Goal: Information Seeking & Learning: Learn about a topic

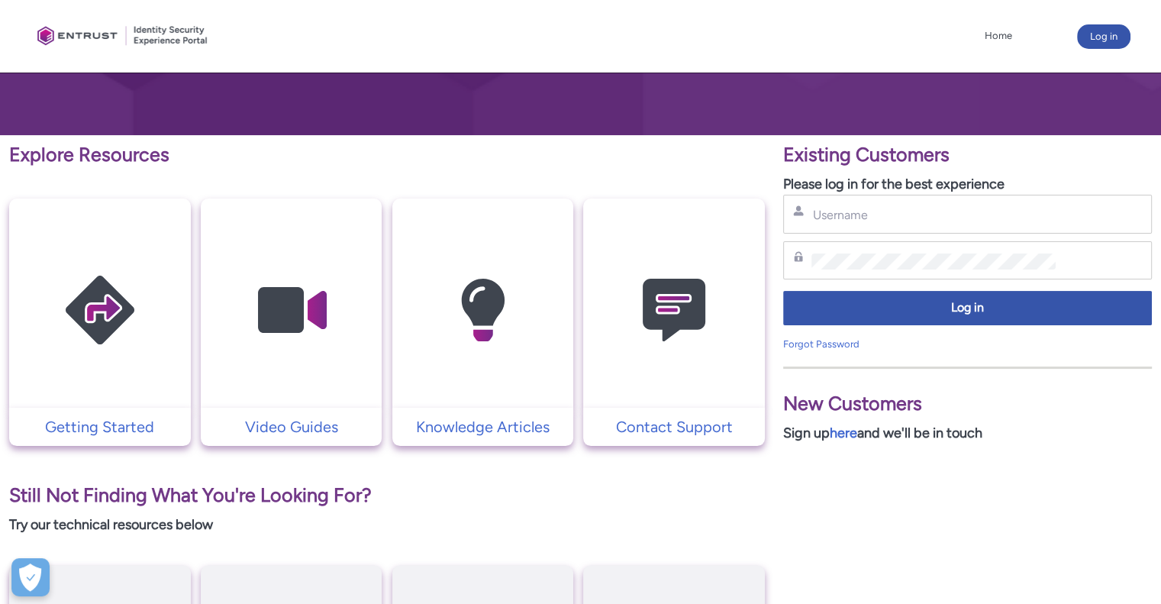
scroll to position [229, 0]
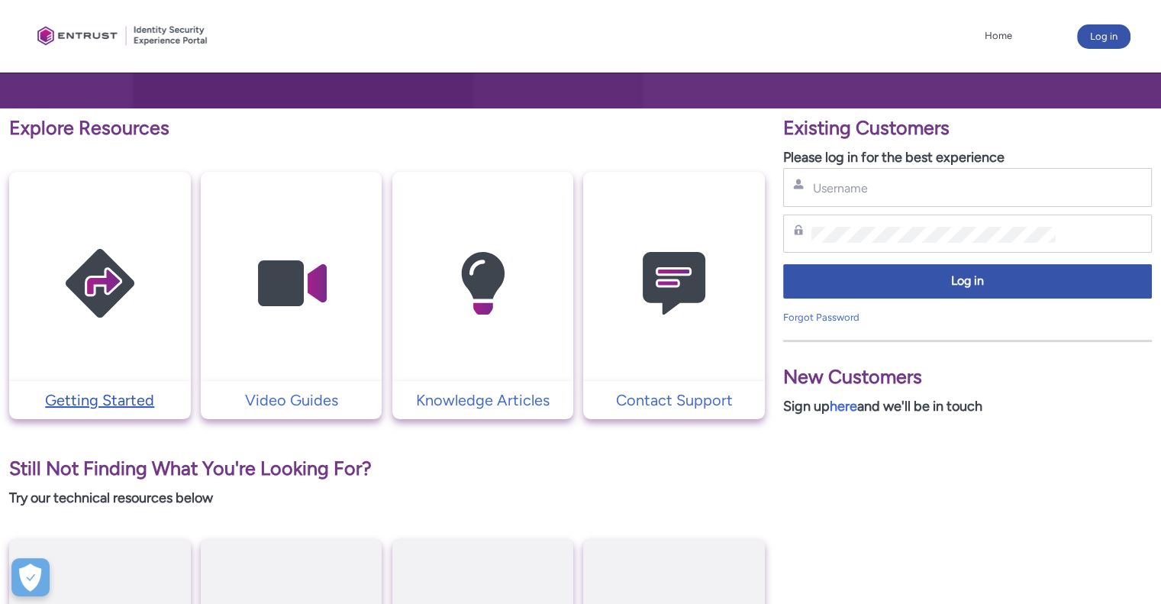
click at [118, 408] on p "Getting Started" at bounding box center [100, 400] width 166 height 23
click at [306, 399] on p "Video Guides" at bounding box center [291, 400] width 166 height 23
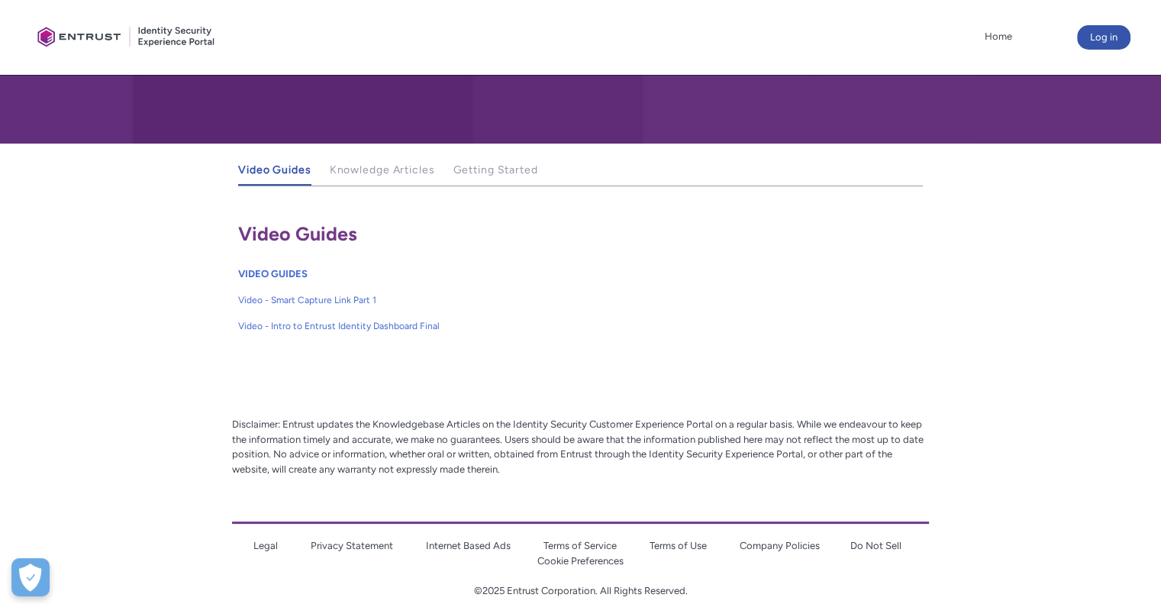
scroll to position [217, 0]
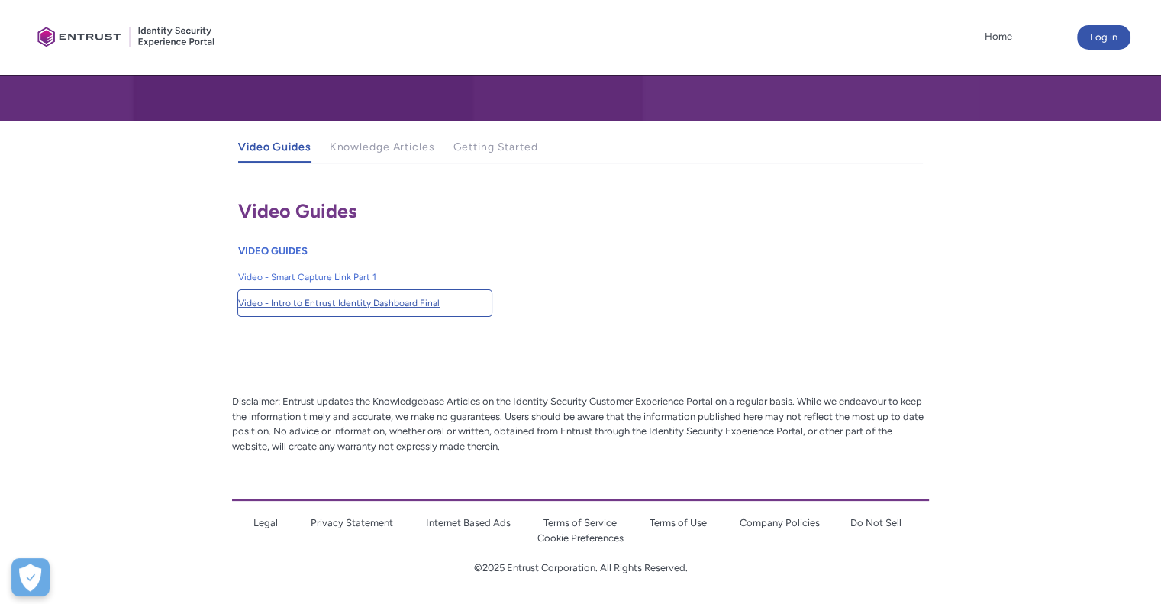
click at [406, 302] on span "Video - Intro to Entrust Identity Dashboard Final" at bounding box center [364, 303] width 253 height 14
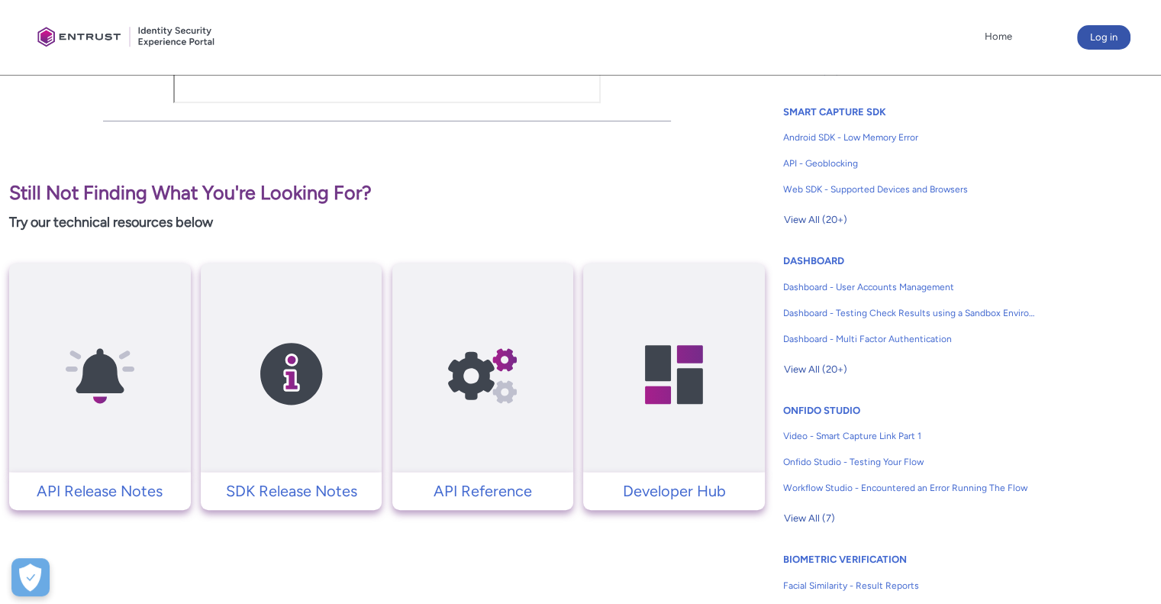
scroll to position [611, 0]
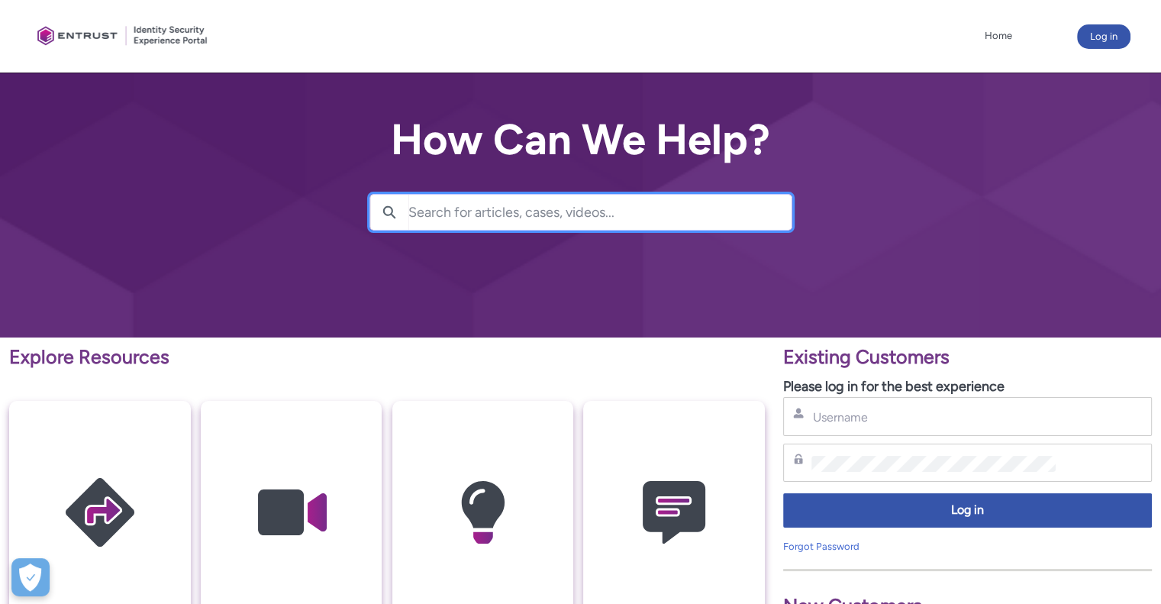
click at [595, 211] on input "Search for articles, cases, videos..." at bounding box center [599, 212] width 383 height 35
type input "results"
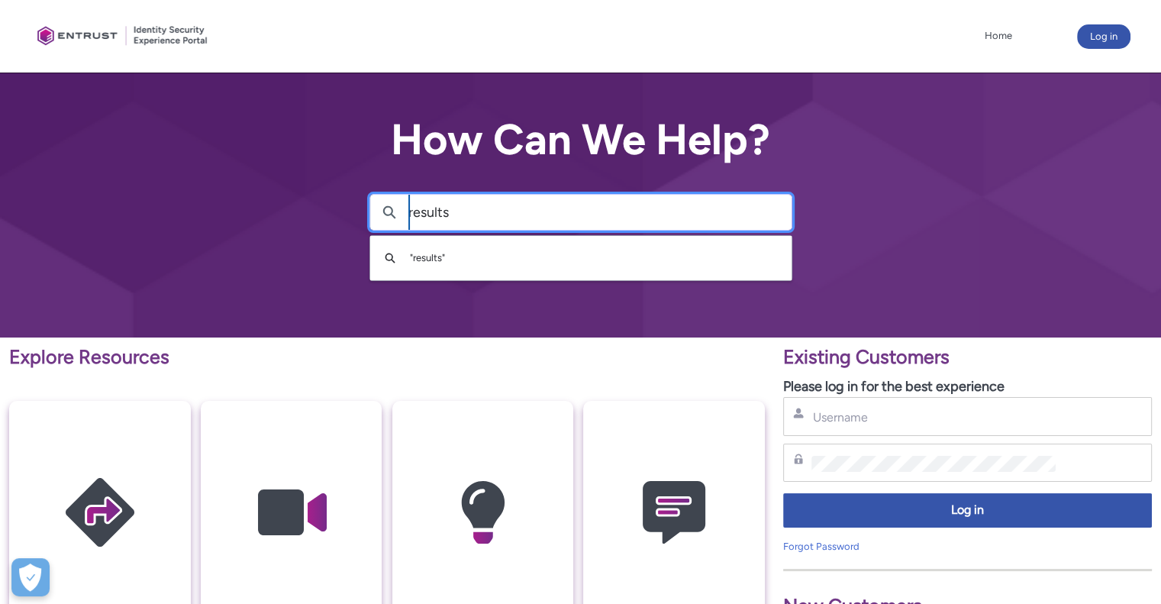
click at [382, 213] on lightning-primitive-icon "button" at bounding box center [389, 210] width 14 height 11
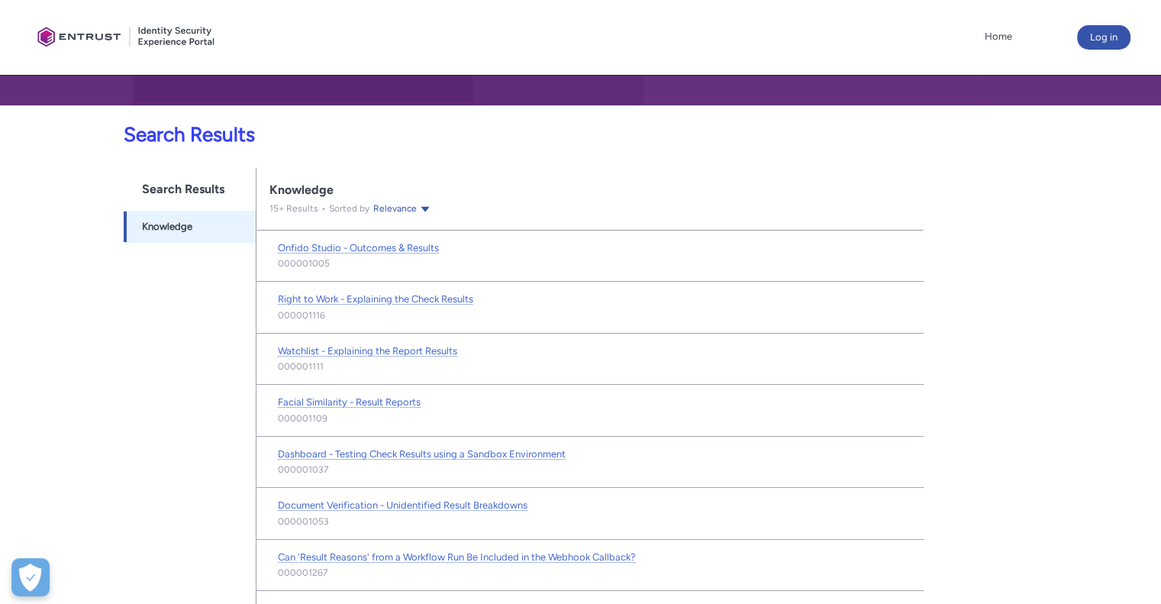
scroll to position [253, 0]
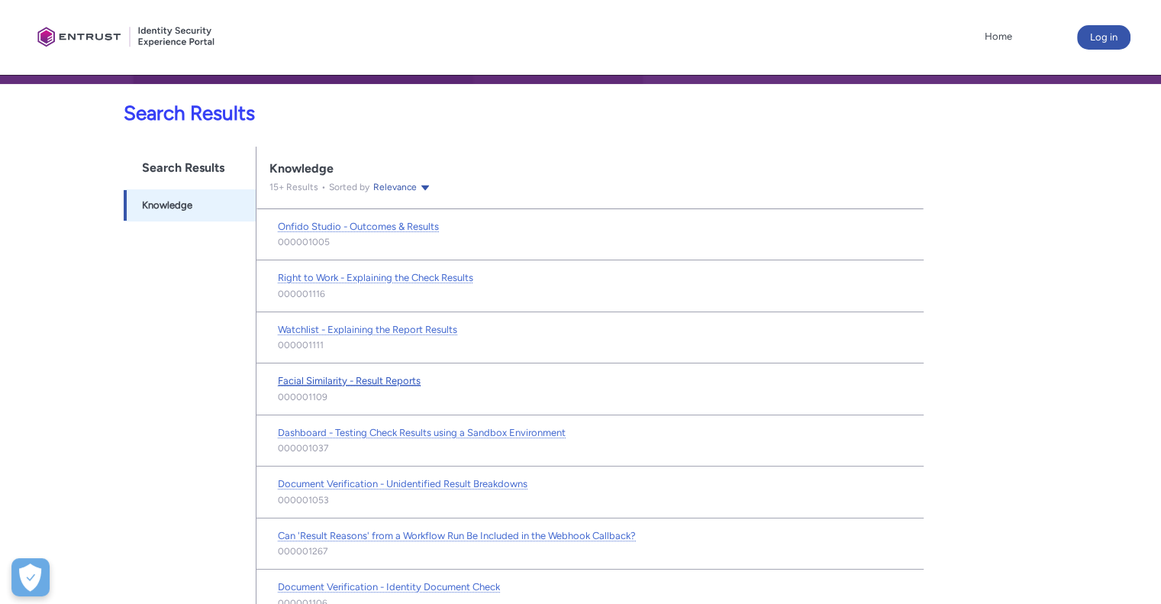
click at [385, 375] on span "Facial Similarity - Result Reports" at bounding box center [349, 380] width 143 height 11
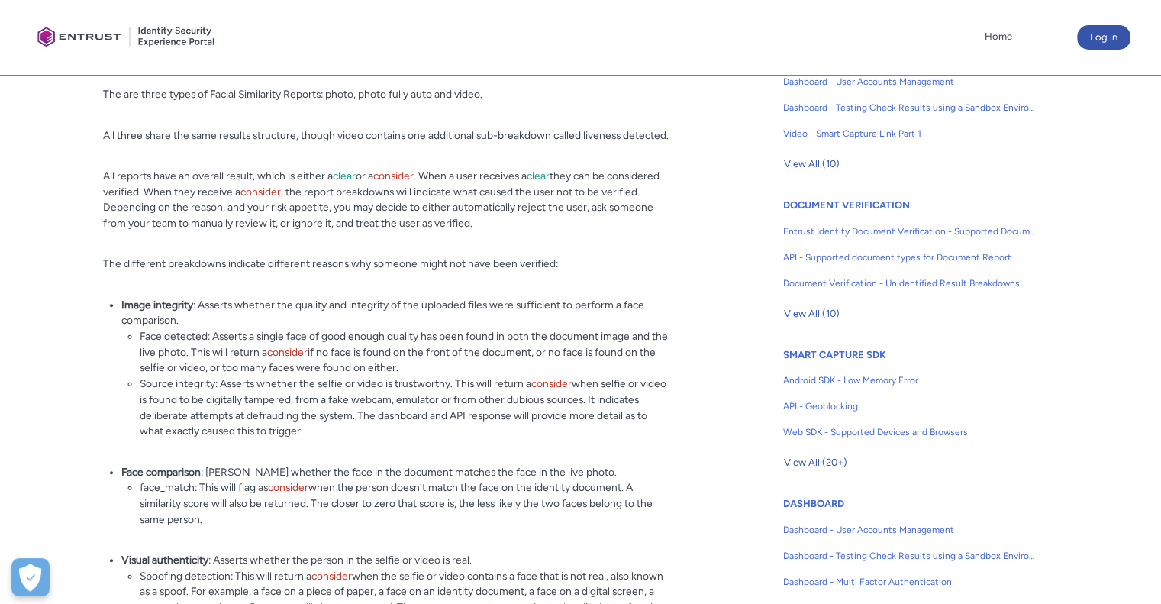
scroll to position [458, 0]
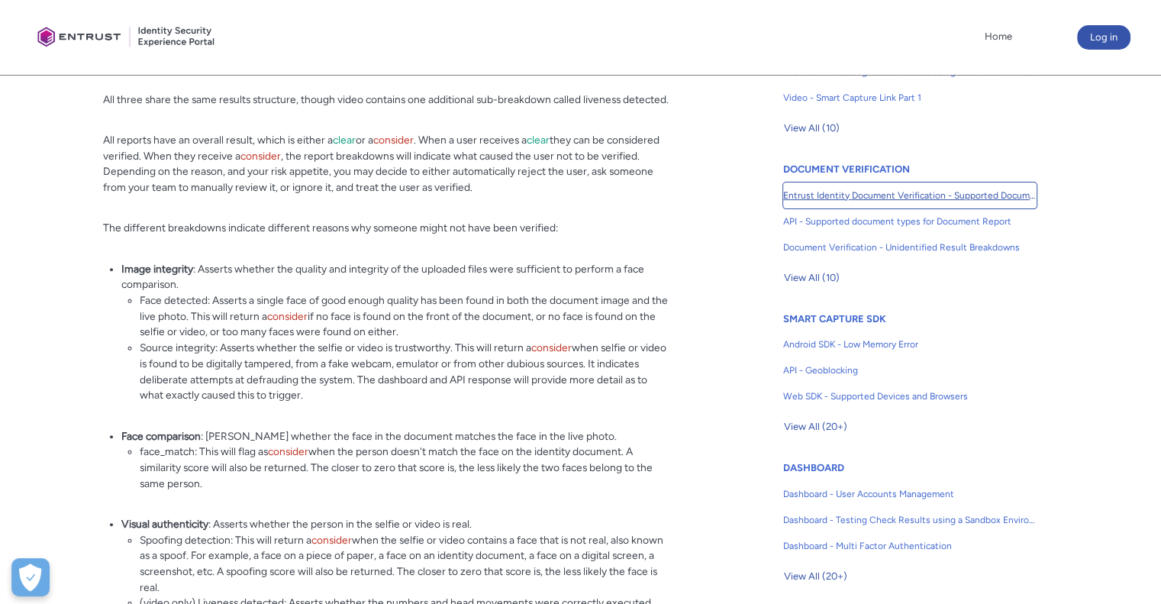
click at [925, 192] on span "Entrust Identity Document Verification - Supported Document type and size" at bounding box center [909, 196] width 253 height 14
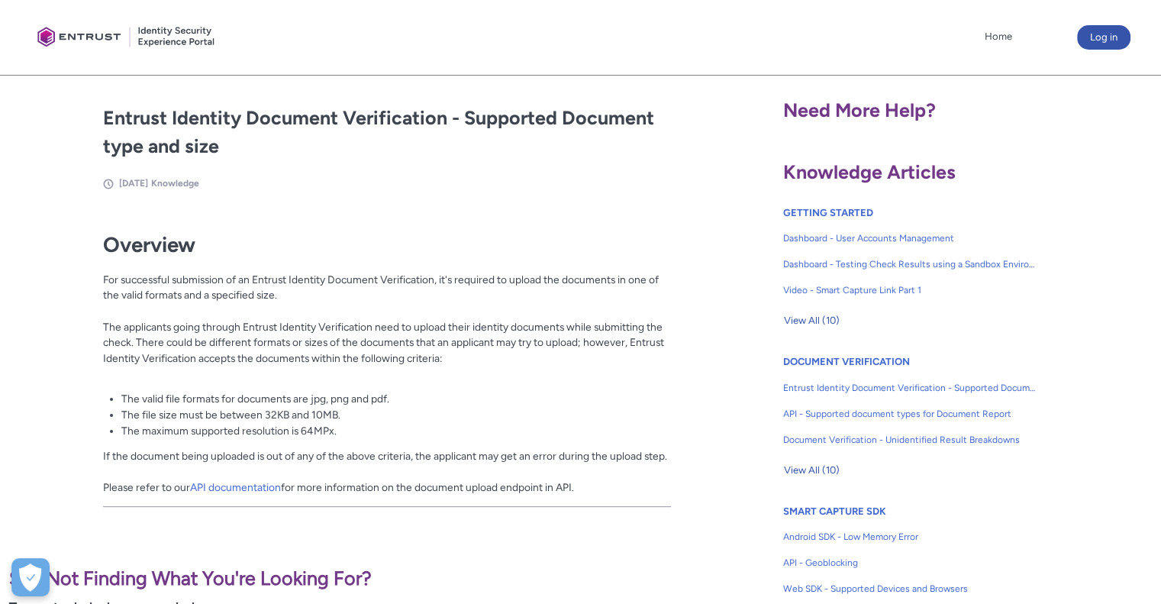
scroll to position [229, 0]
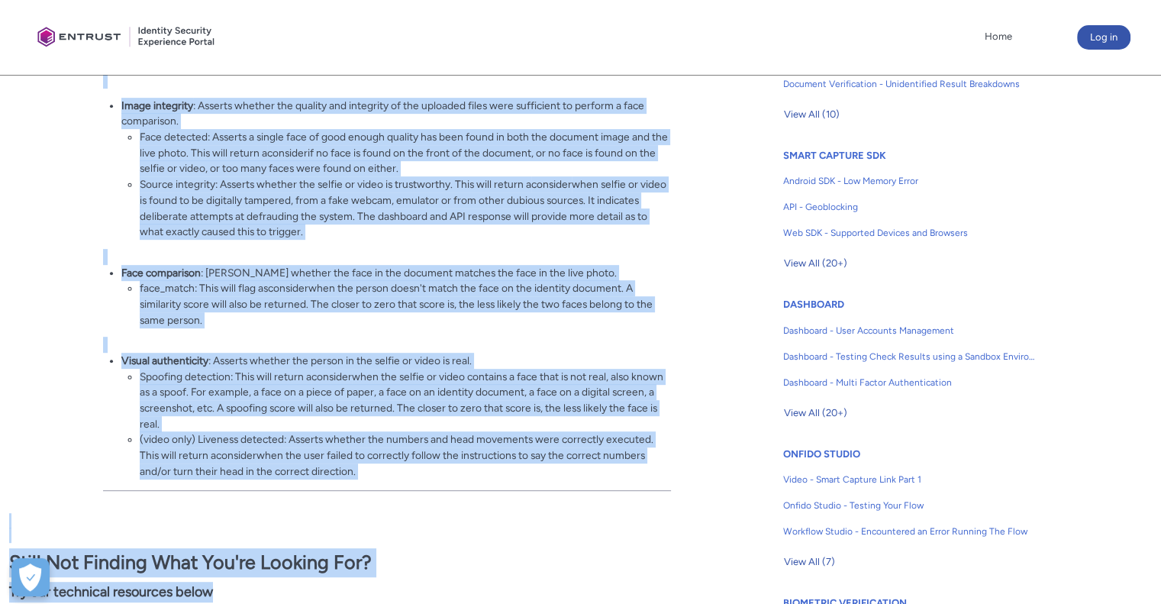
scroll to position [657, 0]
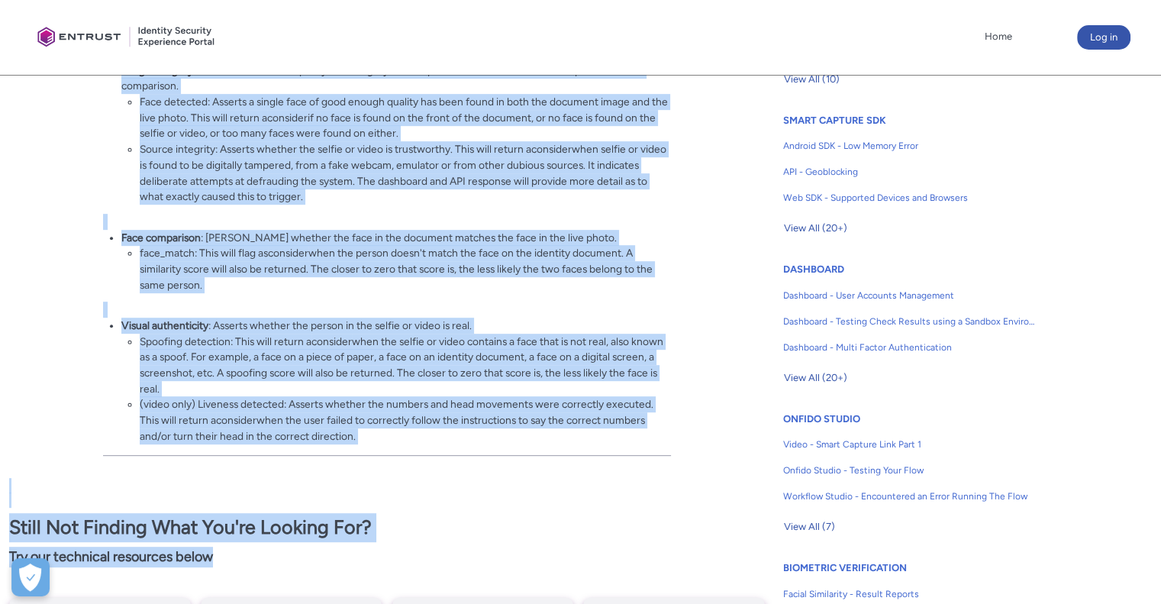
drag, startPoint x: 99, startPoint y: 131, endPoint x: 592, endPoint y: 437, distance: 580.8
click at [592, 437] on article "Fields in section = hidden by css on CEP. Do not move section/hide headers Titl…" at bounding box center [351, 118] width 639 height 679
copy div "Lor ips dolor sitam co Adipis Elitseddoe Tempori: utlab, etdol magna aliq eni a…"
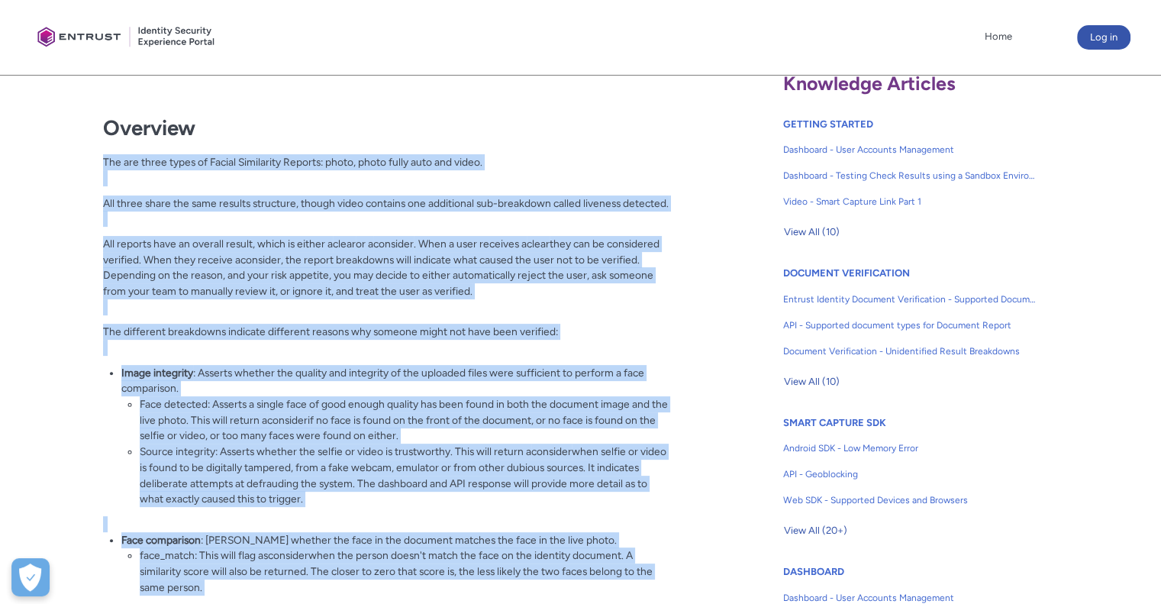
scroll to position [275, 0]
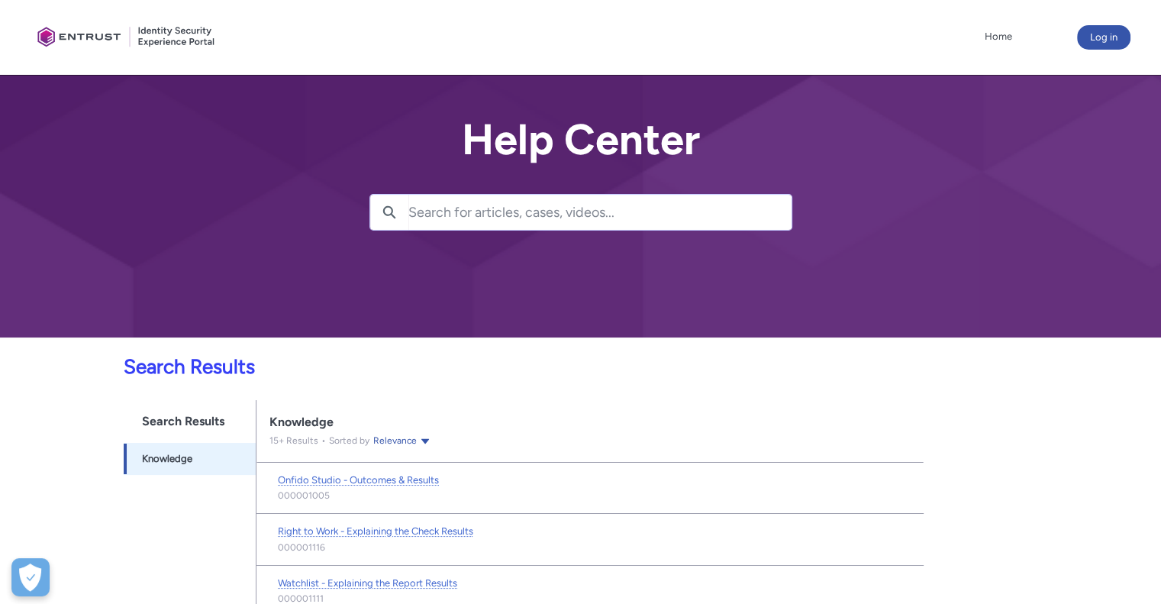
scroll to position [101, 0]
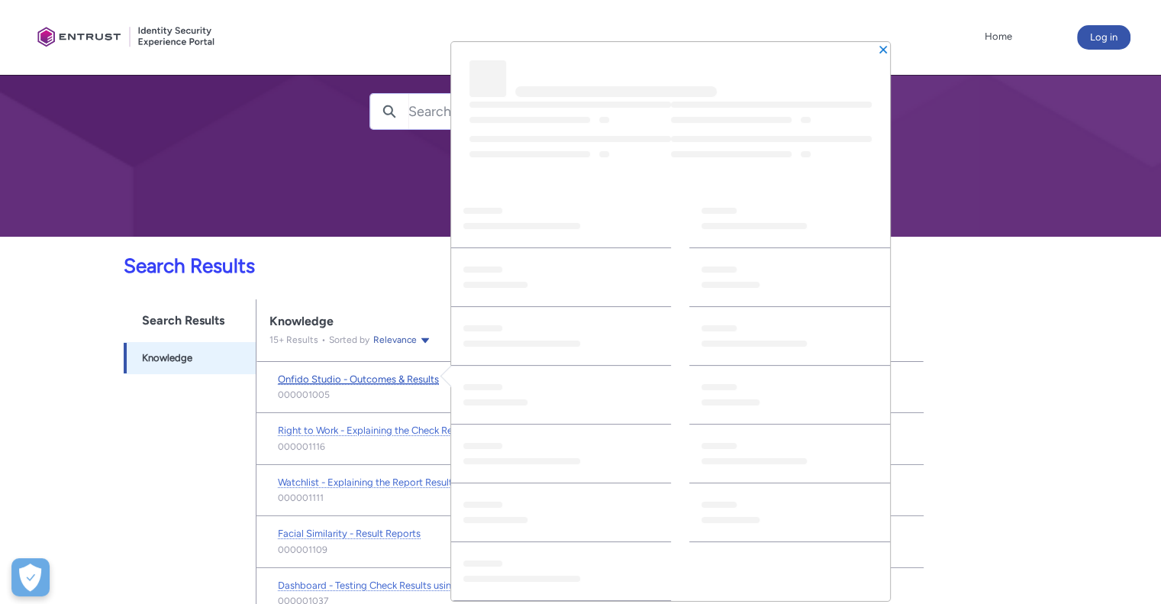
click at [379, 378] on span "Onfido Studio - Outcomes & Results" at bounding box center [358, 378] width 161 height 11
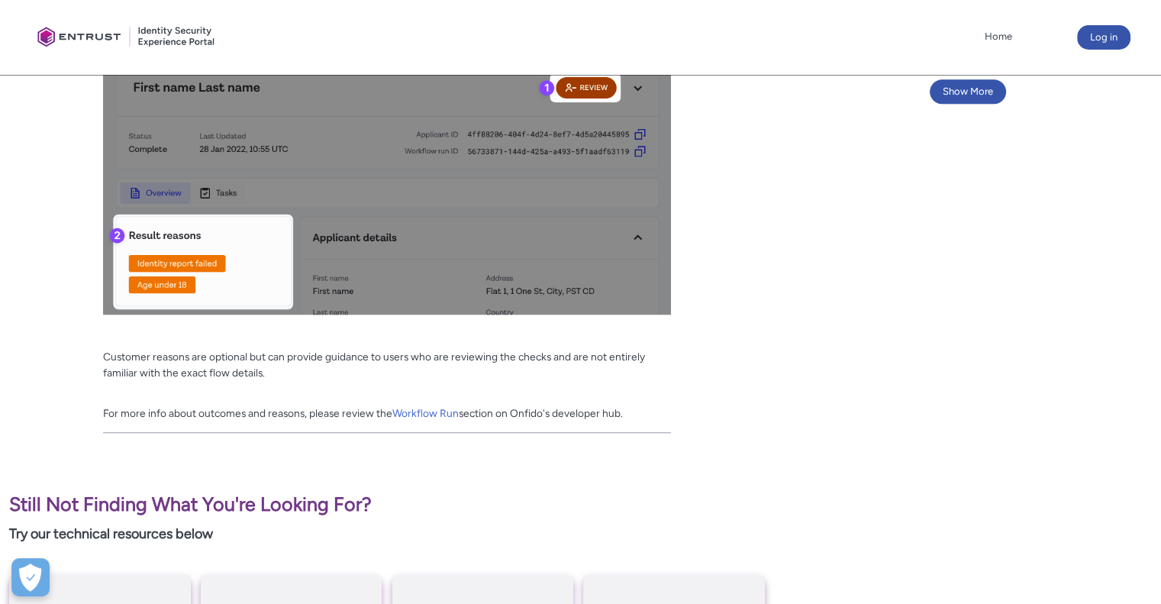
scroll to position [1374, 0]
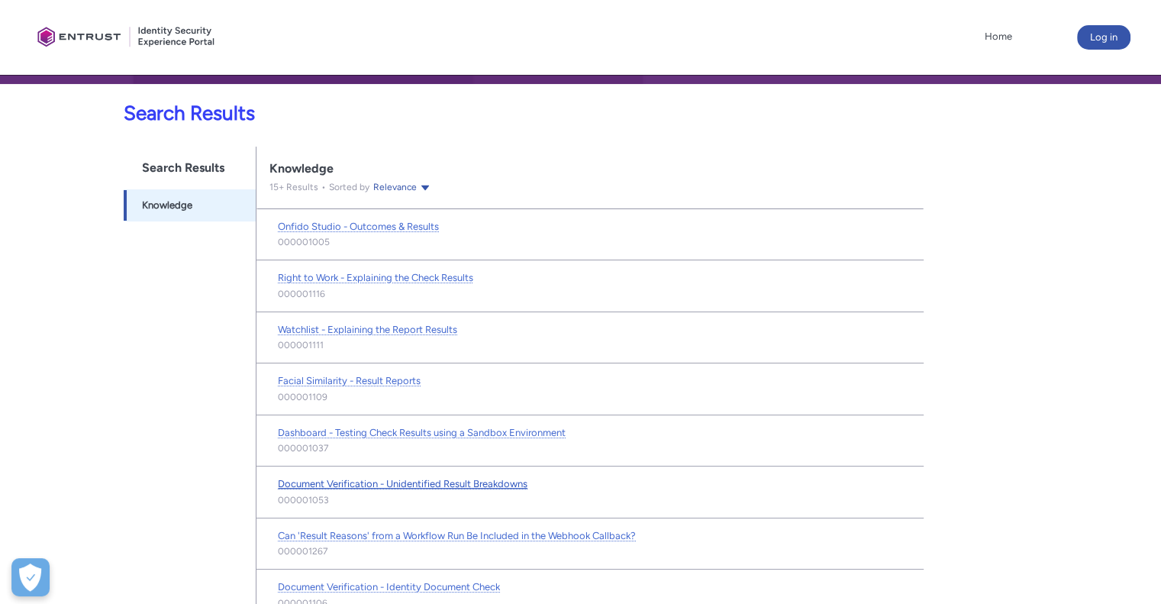
scroll to position [406, 0]
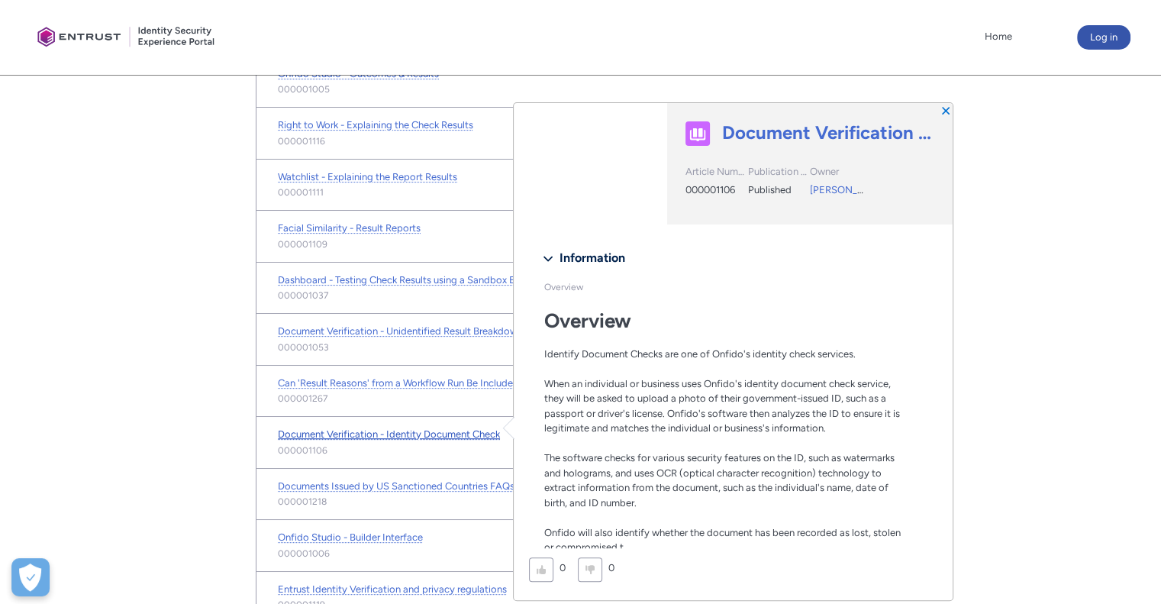
click at [450, 428] on span "Document Verification - Identity Document Check" at bounding box center [389, 433] width 222 height 11
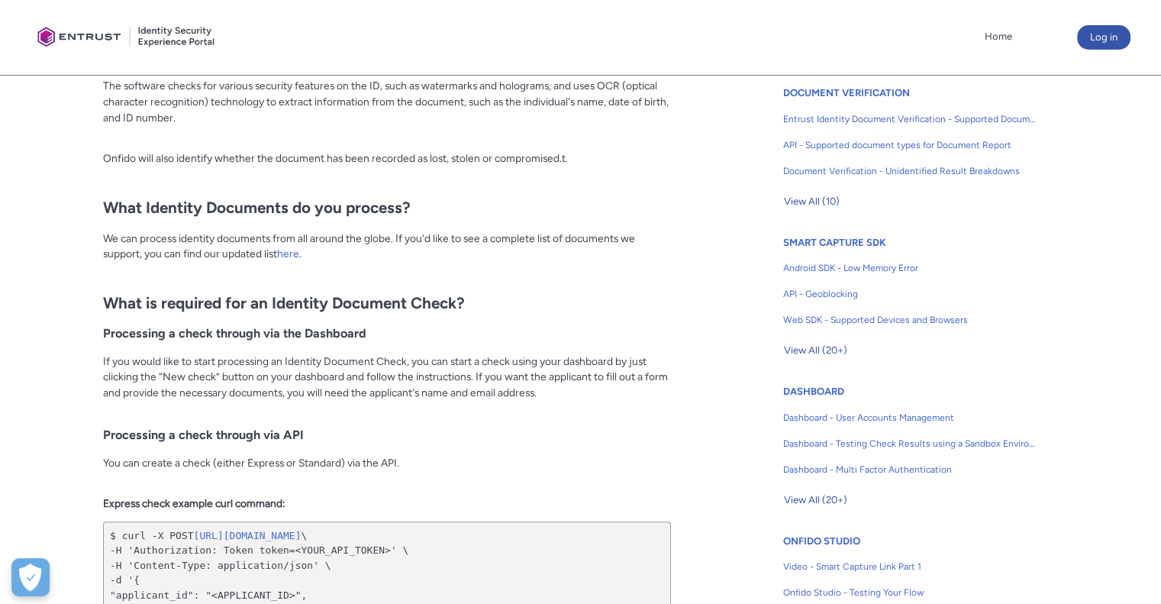
scroll to position [458, 0]
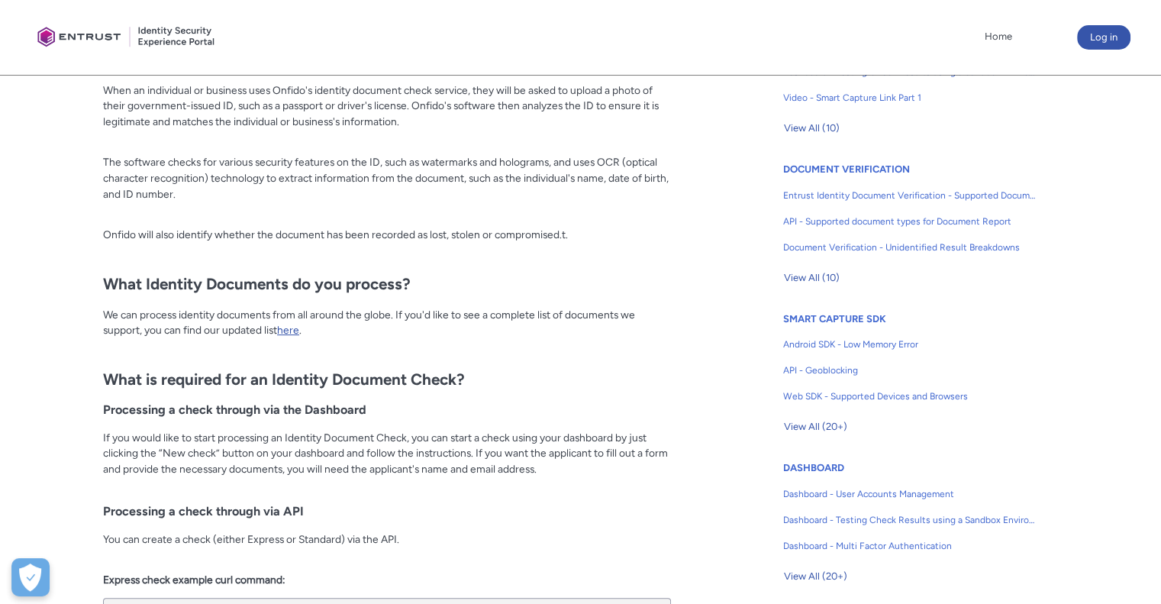
click at [291, 326] on link "here" at bounding box center [288, 330] width 22 height 12
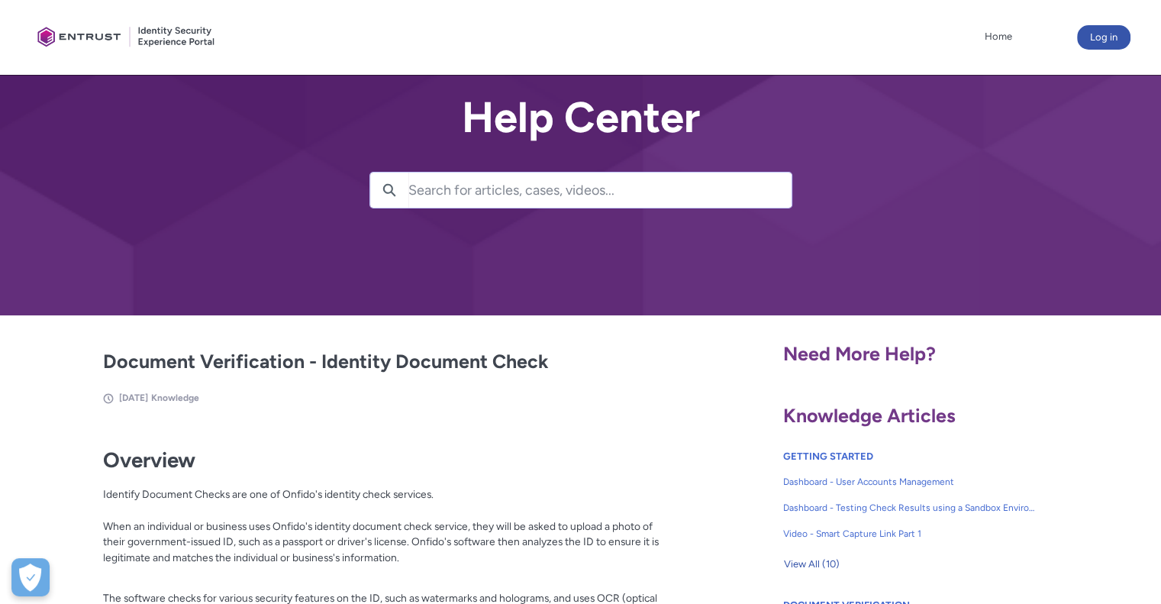
scroll to position [0, 0]
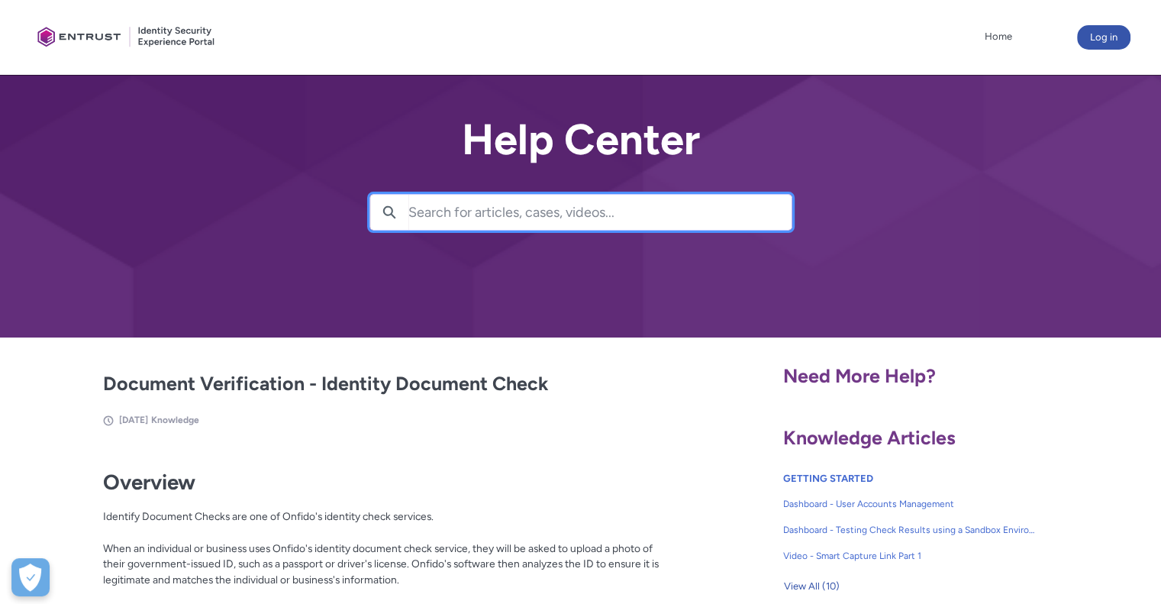
click at [527, 210] on input "Search for articles, cases, videos..." at bounding box center [599, 212] width 383 height 35
type input "onfido classic"
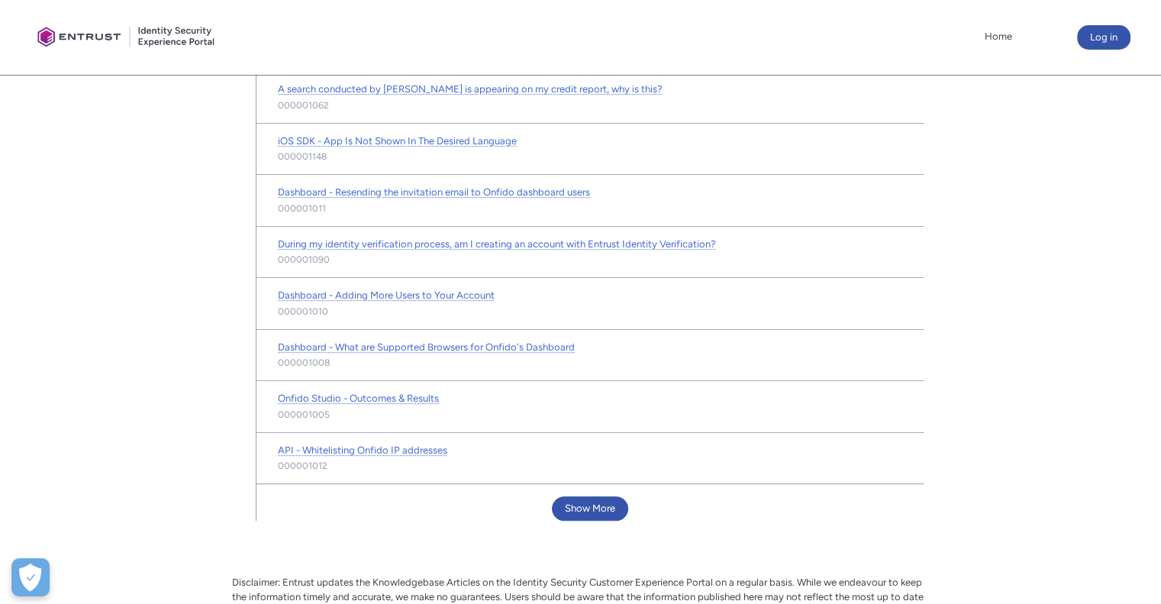
scroll to position [788, 0]
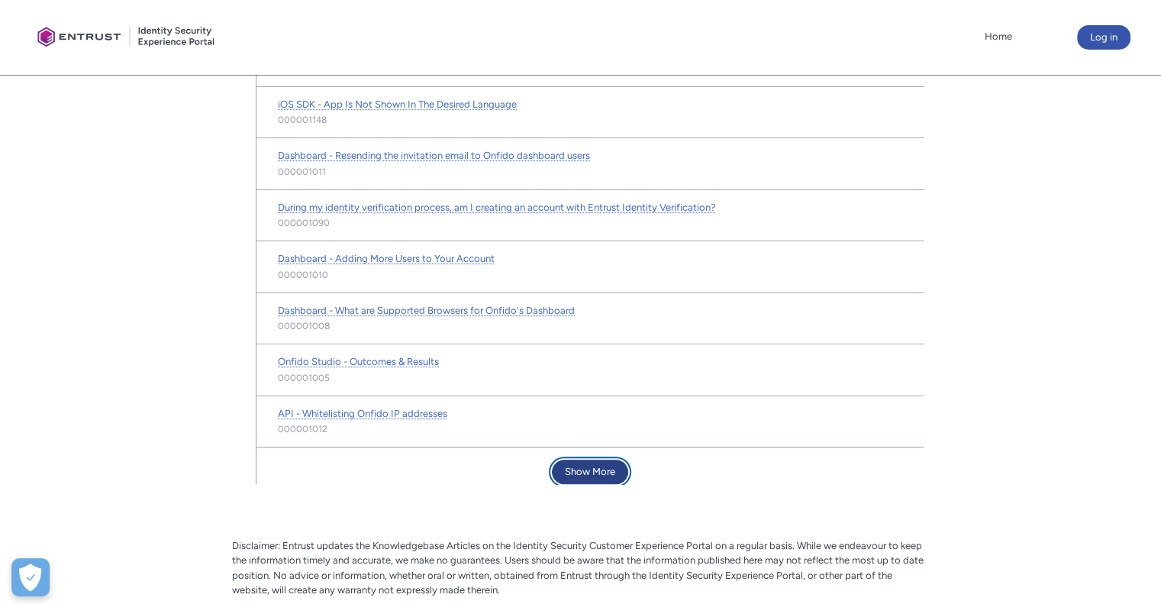
click at [587, 466] on button "Show More" at bounding box center [590, 472] width 76 height 24
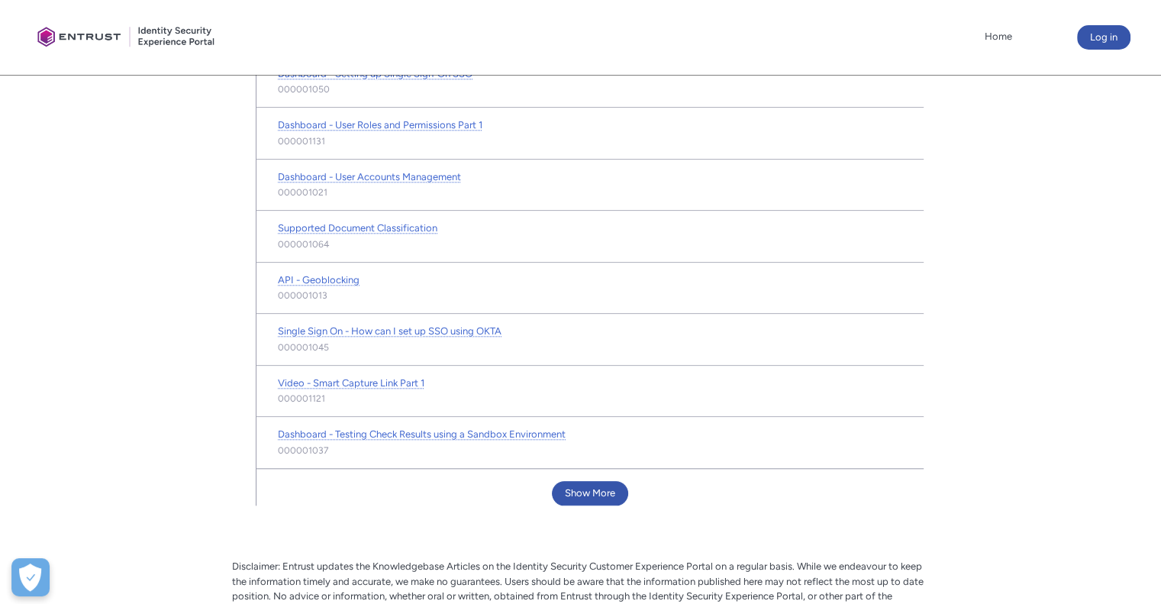
scroll to position [1576, 0]
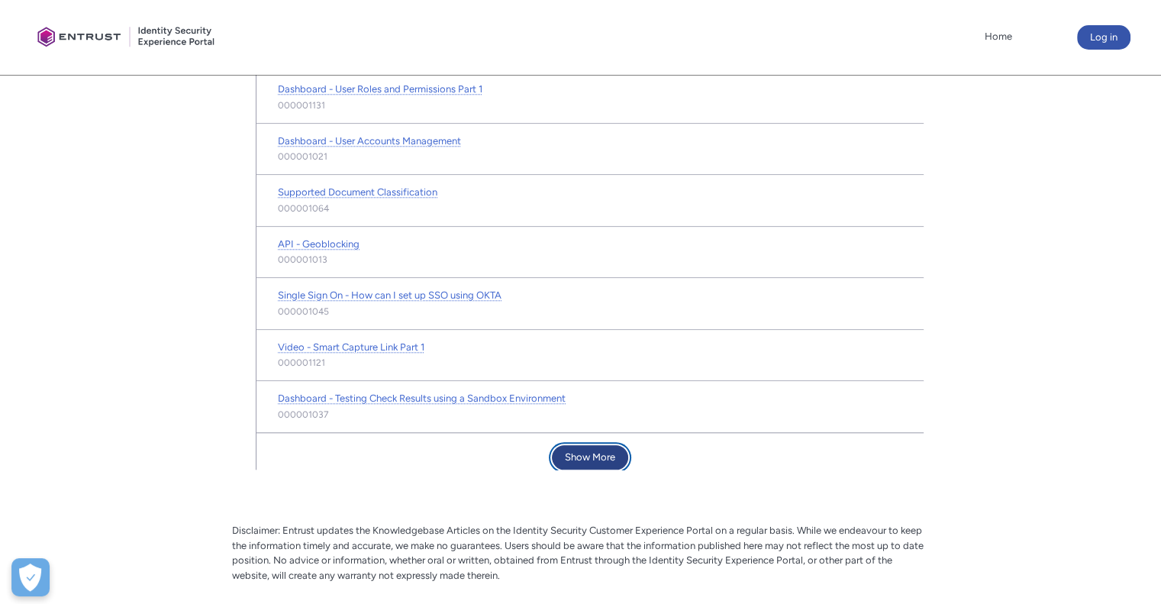
click at [595, 446] on button "Show More" at bounding box center [590, 457] width 76 height 24
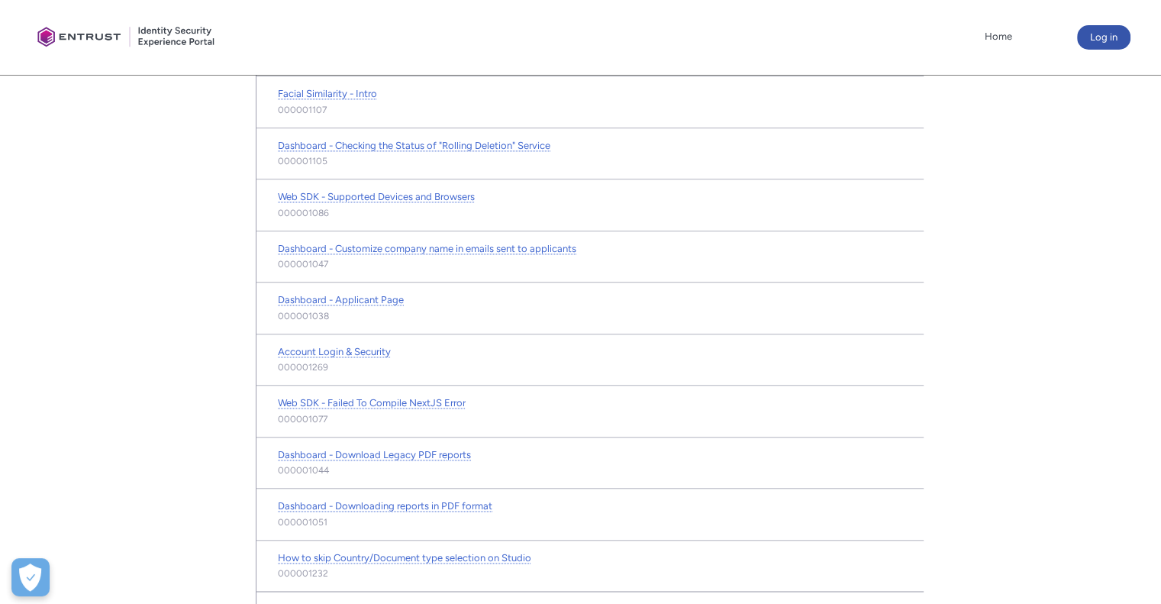
scroll to position [2266, 0]
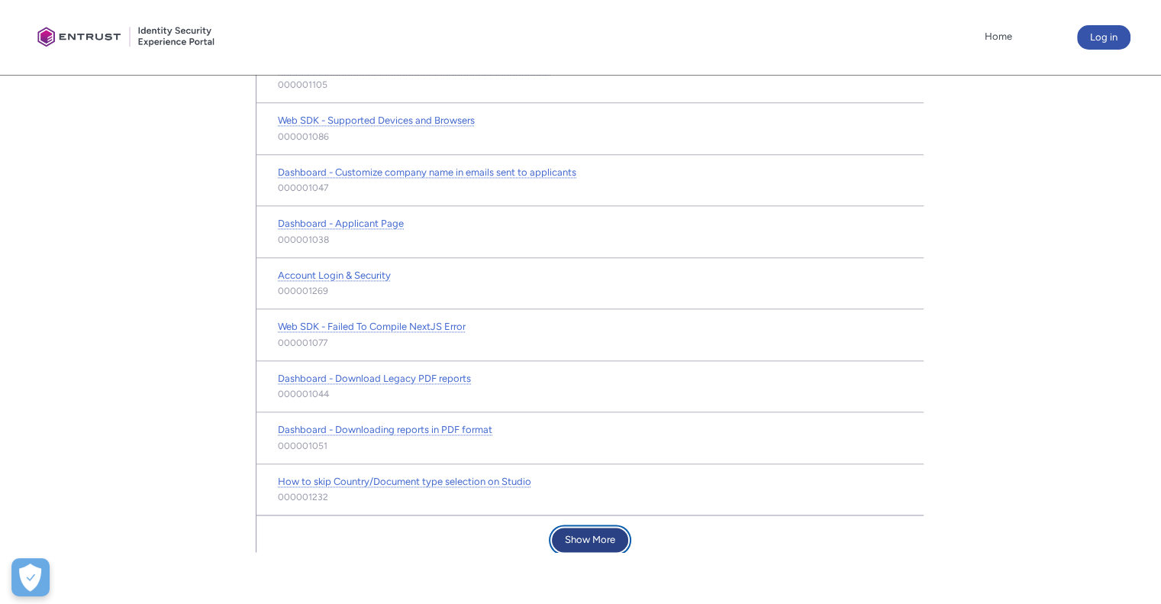
click at [596, 527] on button "Show More" at bounding box center [590, 539] width 76 height 24
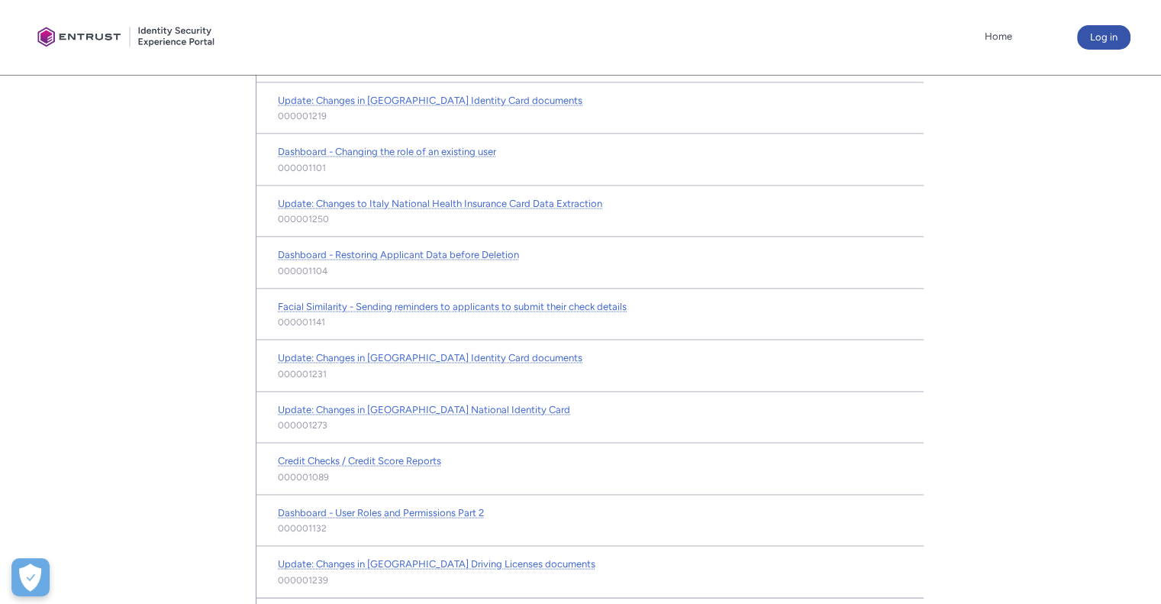
scroll to position [3032, 0]
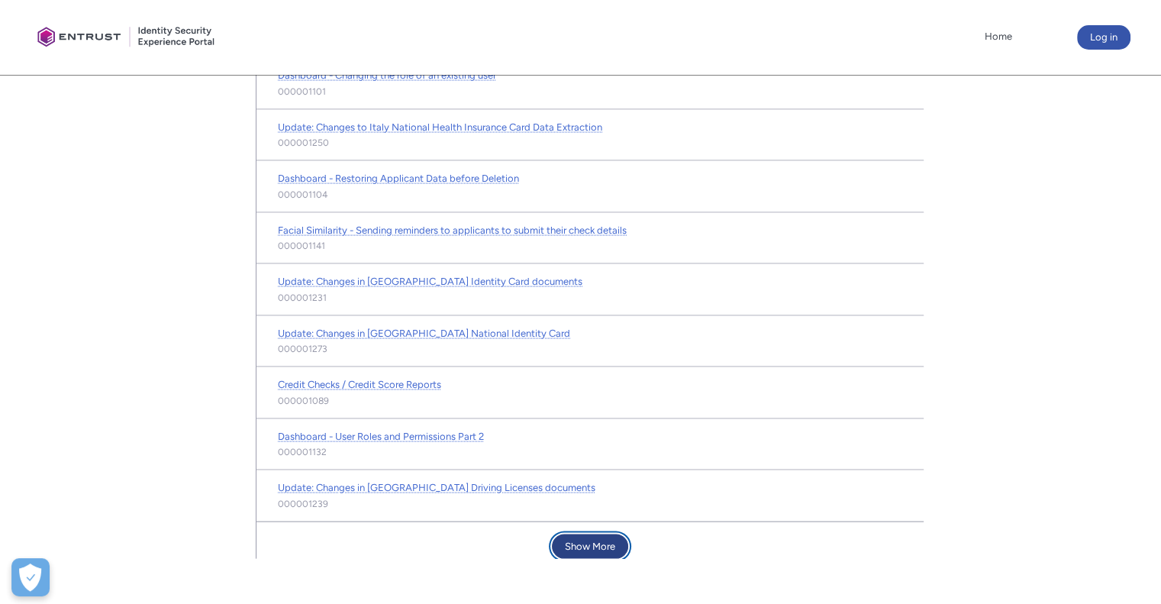
click at [563, 534] on button "Show More" at bounding box center [590, 546] width 76 height 24
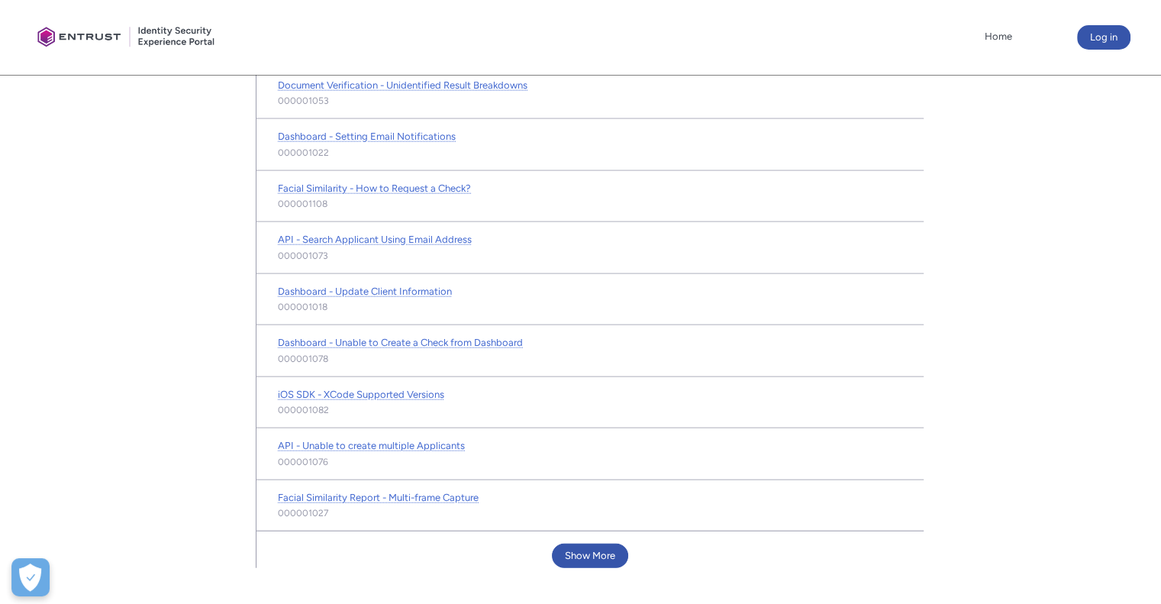
scroll to position [3798, 0]
